Goal: Task Accomplishment & Management: Complete application form

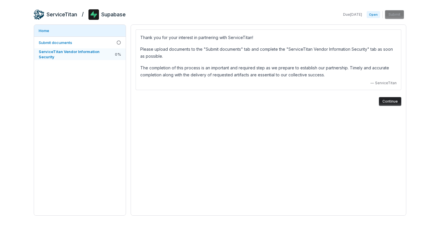
click at [65, 51] on span "ServiceTitan Vendor Information Security" at bounding box center [69, 54] width 61 height 10
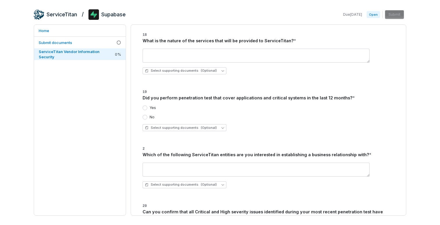
scroll to position [563, 0]
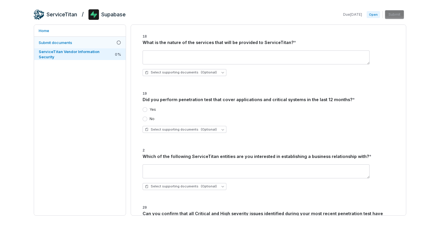
click at [98, 45] on link "Submit documents" at bounding box center [80, 43] width 92 height 12
